Goal: Ask a question

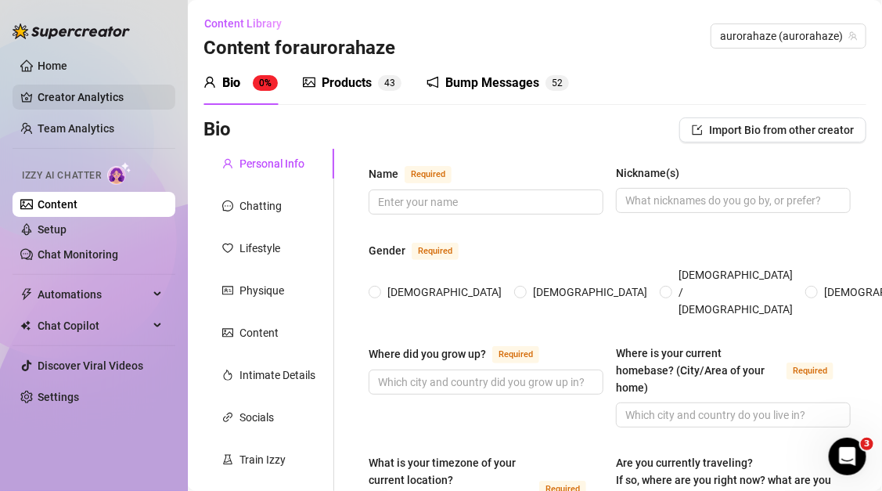
click at [89, 88] on link "Creator Analytics" at bounding box center [100, 97] width 125 height 25
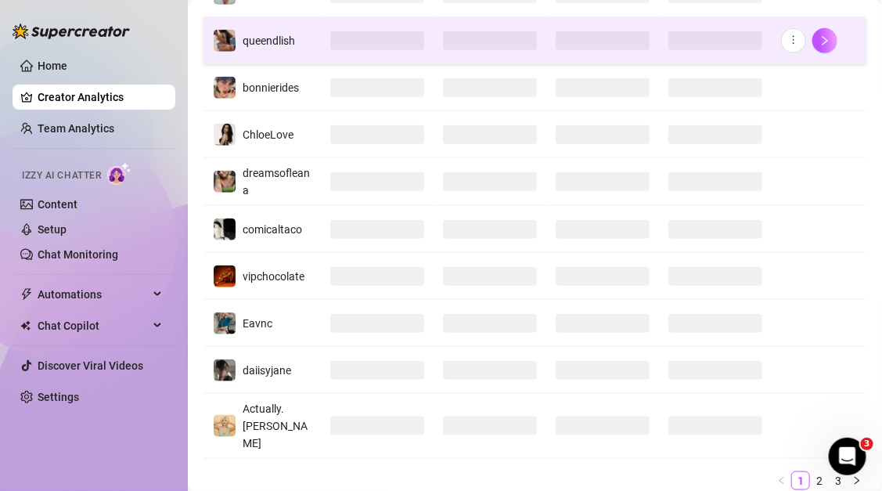
scroll to position [300, 0]
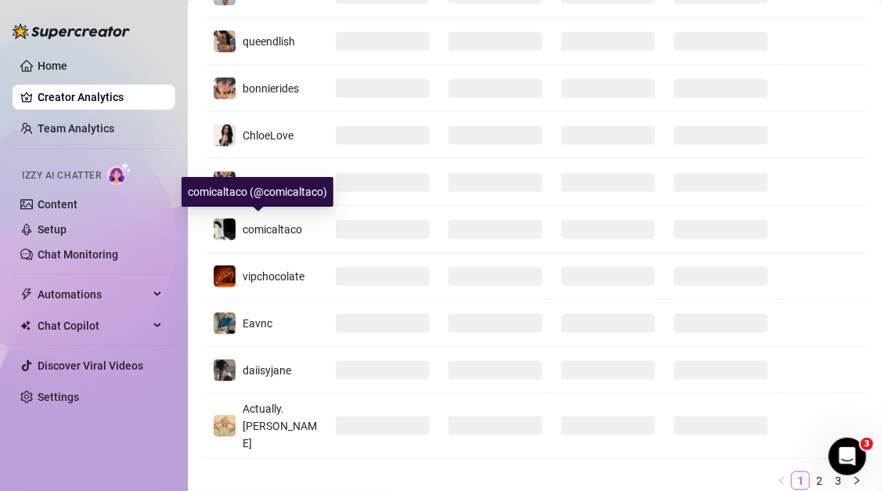
click at [295, 189] on div "comicaltaco (@comicaltaco)" at bounding box center [258, 192] width 152 height 30
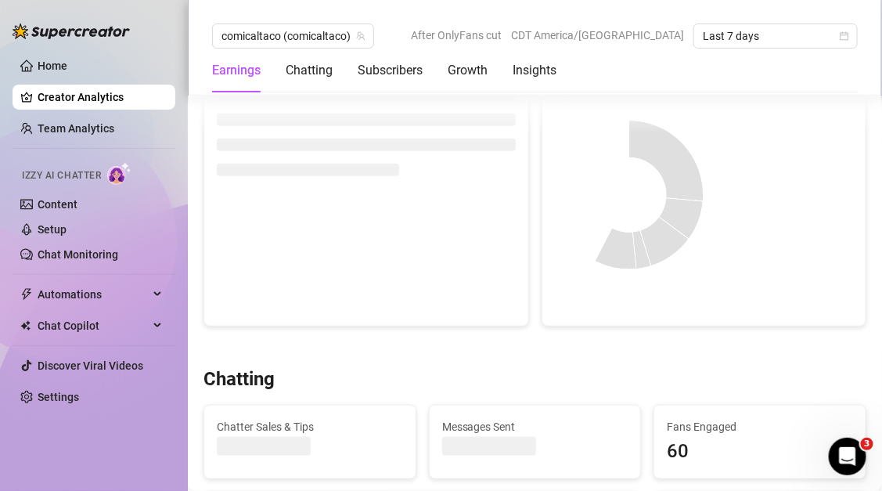
scroll to position [250, 0]
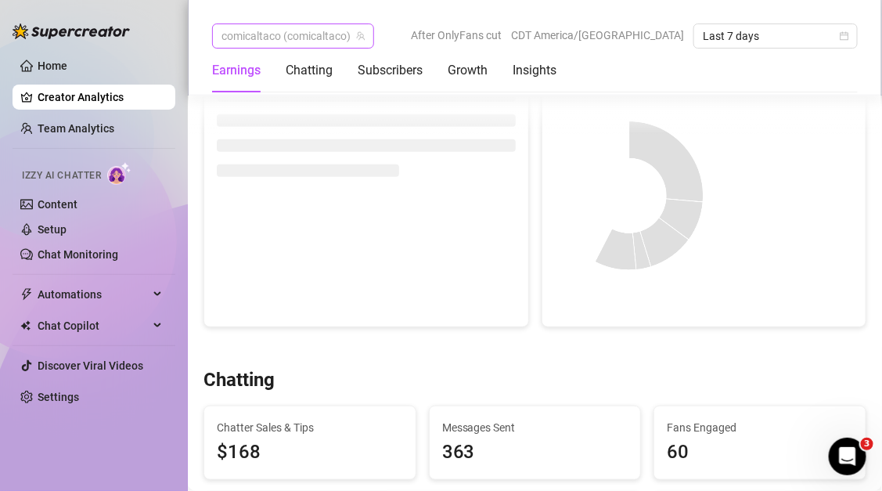
click at [286, 42] on span "comicaltaco (comicaltaco)" at bounding box center [293, 35] width 143 height 23
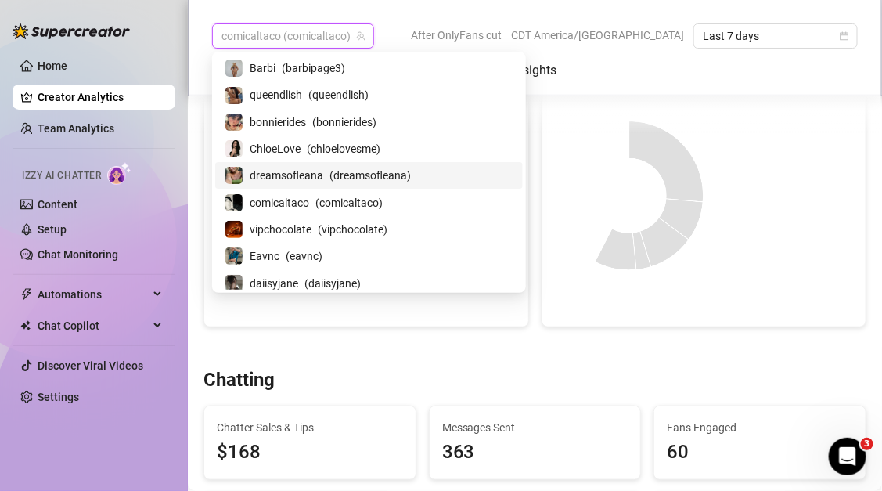
click at [278, 162] on div "dreamsofleana ( dreamsofleana )" at bounding box center [369, 175] width 308 height 27
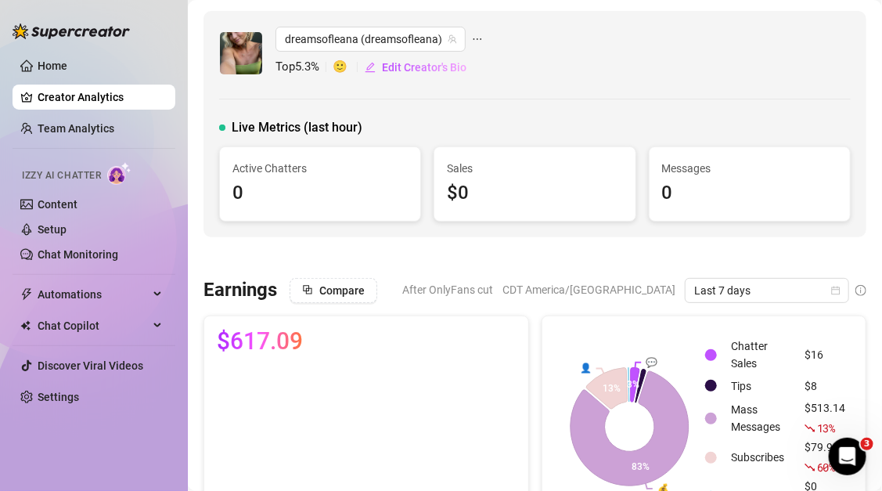
click at [533, 182] on div "$0" at bounding box center [534, 193] width 175 height 30
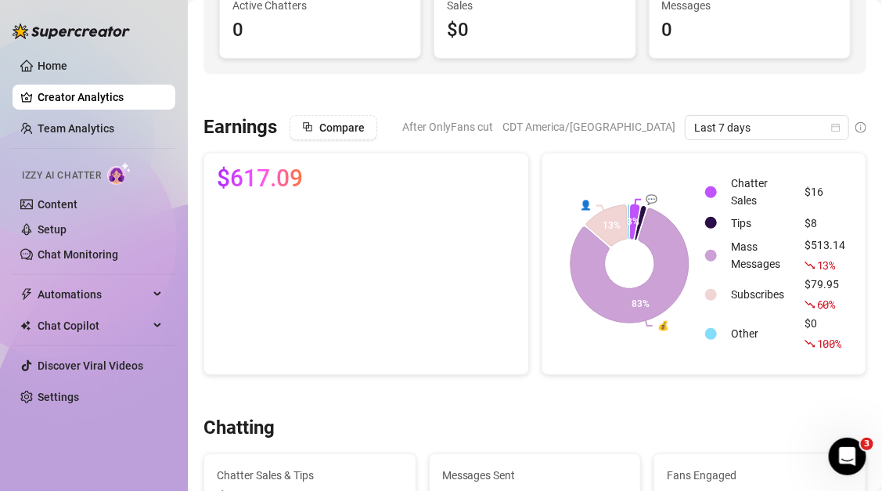
scroll to position [162, 0]
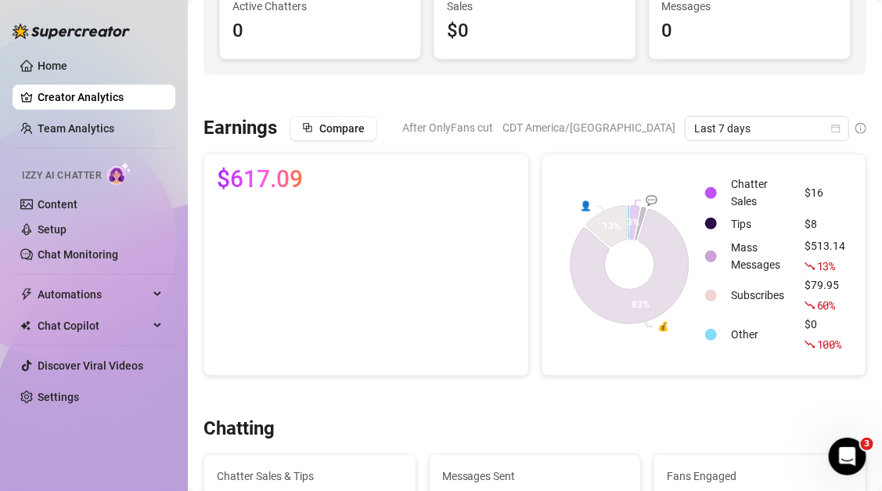
click at [702, 333] on rect at bounding box center [629, 265] width 149 height 196
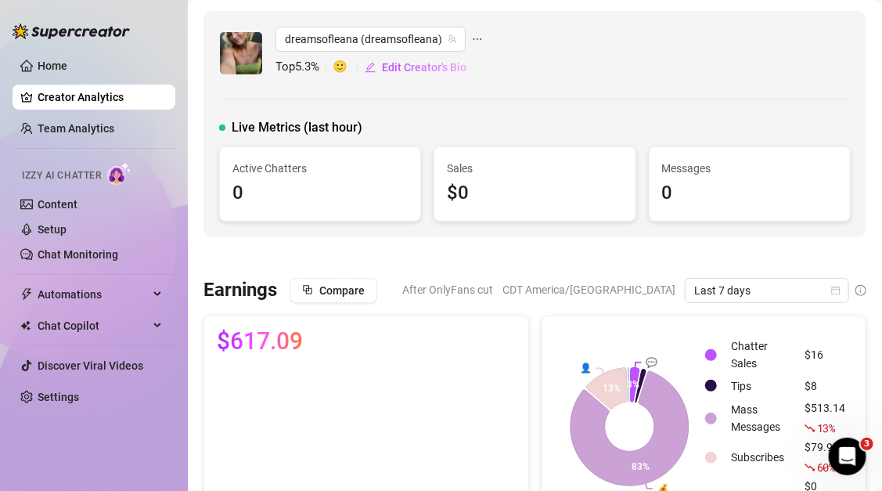
scroll to position [92, 0]
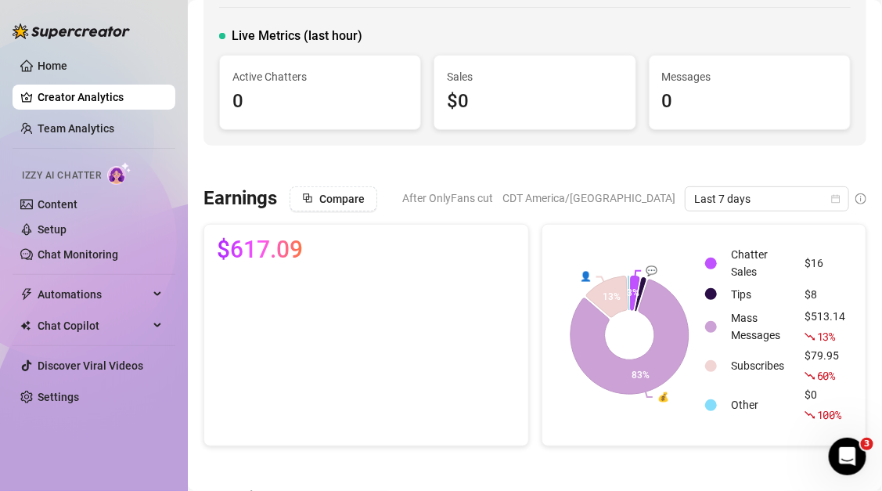
click at [614, 270] on rect at bounding box center [629, 335] width 149 height 196
click at [636, 286] on icon at bounding box center [635, 289] width 9 height 41
click at [653, 267] on text "💬" at bounding box center [652, 271] width 12 height 12
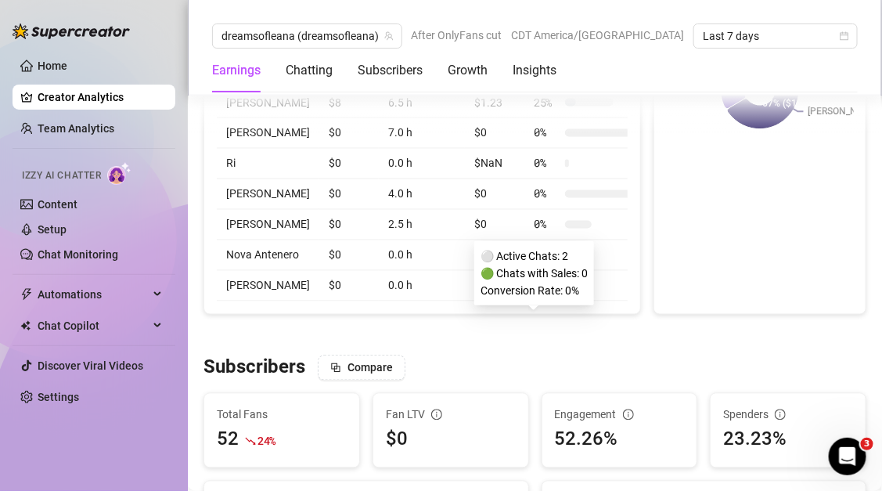
scroll to position [760, 0]
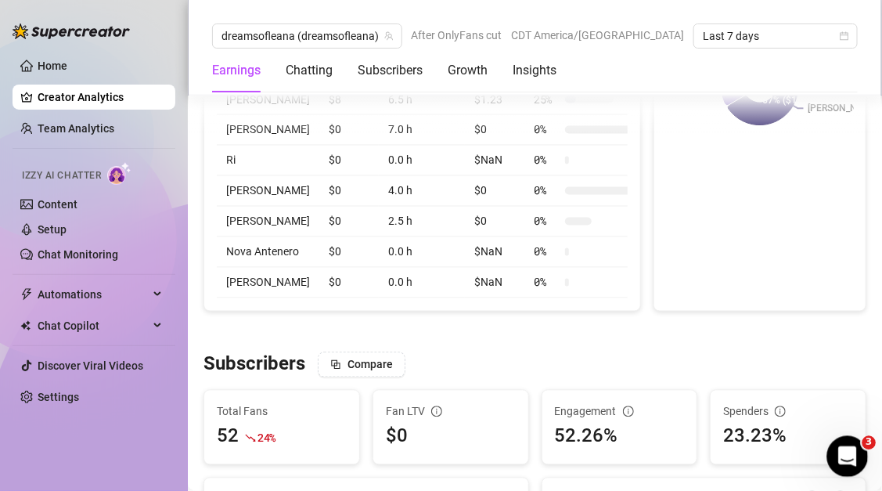
click at [843, 448] on icon "Open Intercom Messenger" at bounding box center [846, 454] width 26 height 26
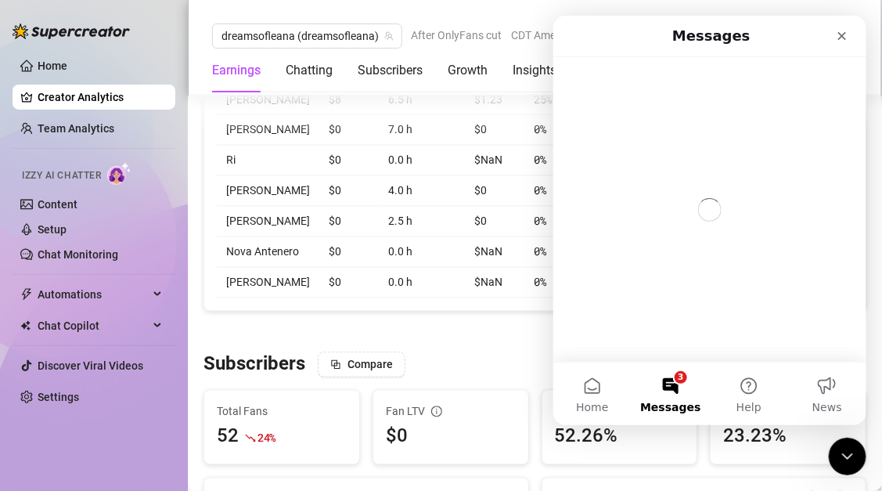
scroll to position [0, 0]
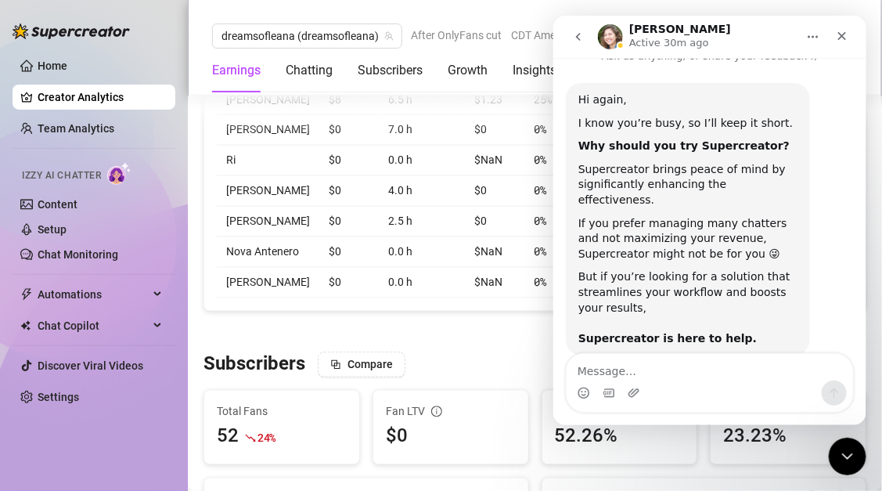
scroll to position [41, 0]
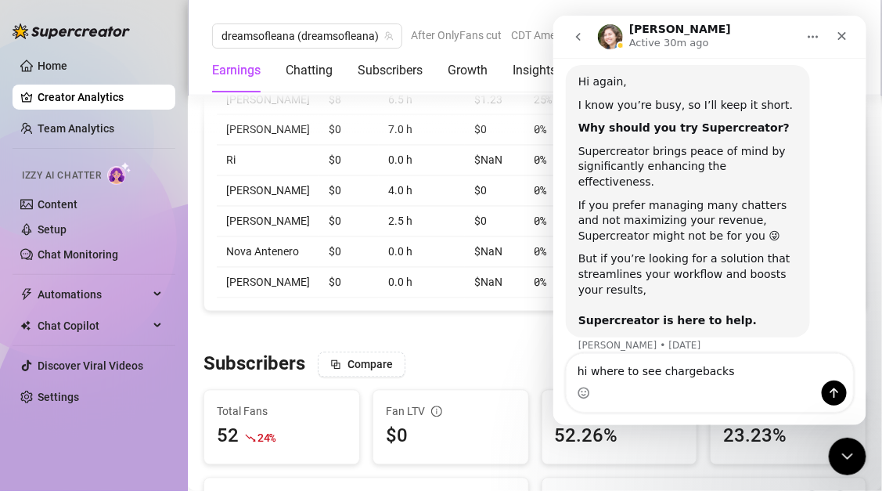
type textarea "hi where to see chargebacks?"
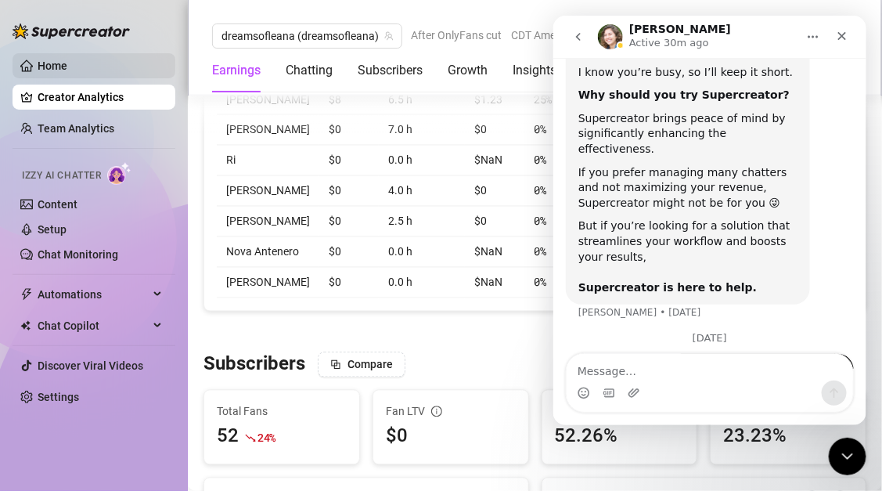
scroll to position [109, 0]
